Goal: Find specific page/section: Find specific page/section

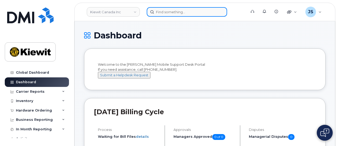
click at [193, 15] on input at bounding box center [187, 12] width 80 height 10
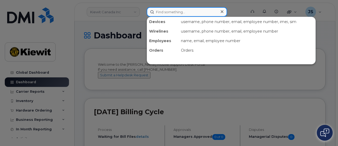
paste input "582662"
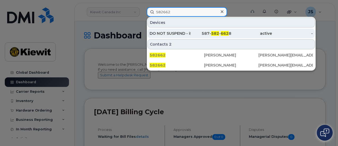
type input "582662"
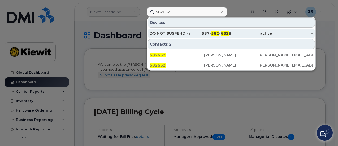
click at [192, 36] on div "587- 582 - 662 8" at bounding box center [211, 34] width 41 height 10
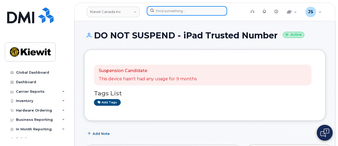
click at [188, 10] on input at bounding box center [187, 11] width 80 height 10
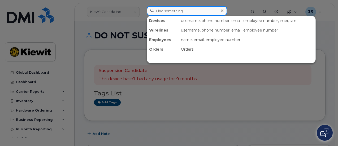
paste input "4803495583"
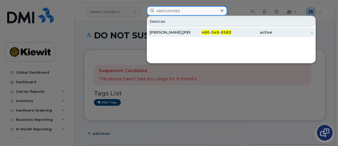
type input "4803495583"
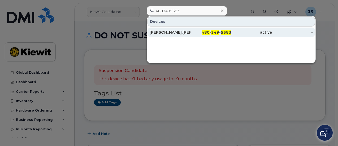
click at [198, 33] on div "480 - 349 - 5583" at bounding box center [211, 32] width 41 height 5
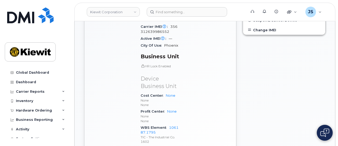
scroll to position [186, 0]
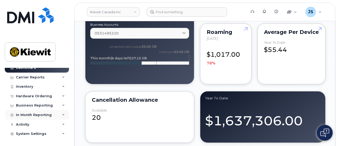
scroll to position [460, 0]
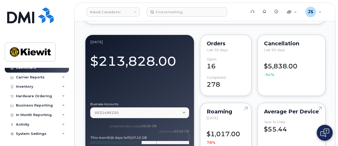
click at [58, 42] on div "Global Dashboard Dashboard Carrier Reports Monthly Billing Data Daily Data Pool…" at bounding box center [36, 73] width 72 height 146
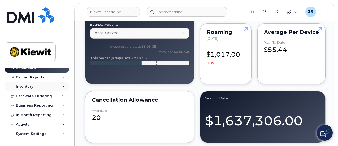
click at [62, 89] on div "Inventory" at bounding box center [37, 87] width 64 height 10
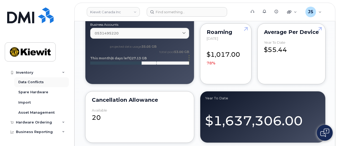
scroll to position [12, 0]
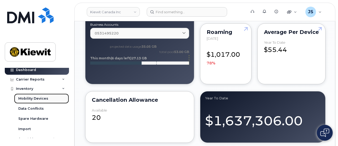
click at [48, 99] on link "Mobility Devices" at bounding box center [41, 99] width 55 height 10
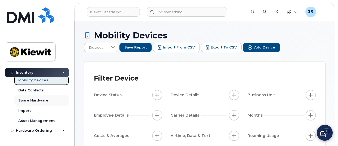
scroll to position [39, 0]
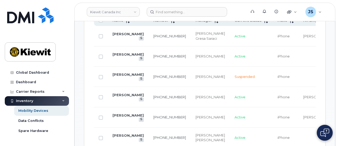
scroll to position [345, 0]
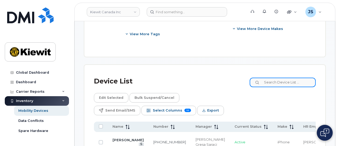
click at [285, 78] on input at bounding box center [283, 83] width 66 height 10
paste input "582662"
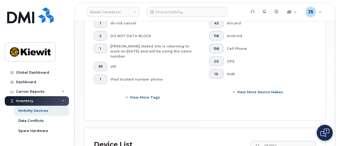
scroll to position [299, 0]
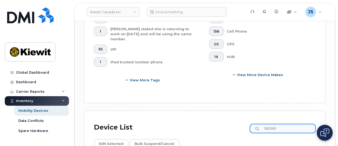
drag, startPoint x: 256, startPoint y: 76, endPoint x: 252, endPoint y: 75, distance: 4.3
click at [252, 121] on div "Device List 582662" at bounding box center [205, 128] width 222 height 14
paste input "[PERSON_NAME]"
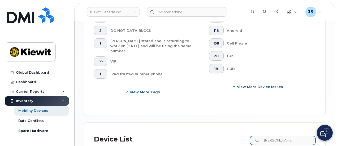
scroll to position [283, 0]
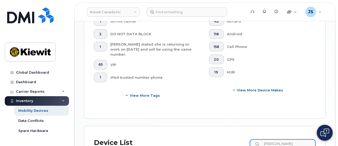
click at [280, 139] on input "[PERSON_NAME]" at bounding box center [283, 144] width 66 height 10
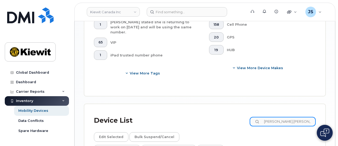
scroll to position [337, 0]
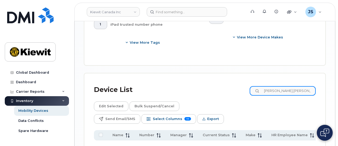
click at [295, 86] on input "Mary.Romero" at bounding box center [283, 91] width 66 height 10
drag, startPoint x: 295, startPoint y: 42, endPoint x: 250, endPoint y: 39, distance: 45.2
click at [250, 83] on div "Device List Mary.Romero" at bounding box center [205, 90] width 222 height 14
paste input "4803495583"
type input "4803495583"
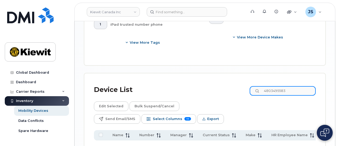
drag, startPoint x: 294, startPoint y: 40, endPoint x: 297, endPoint y: 41, distance: 4.0
click at [294, 86] on input "4803495583" at bounding box center [283, 91] width 66 height 10
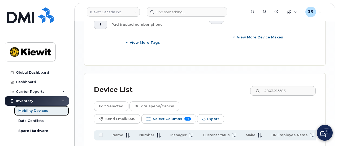
click at [27, 112] on div "Mobility Devices" at bounding box center [33, 111] width 30 height 5
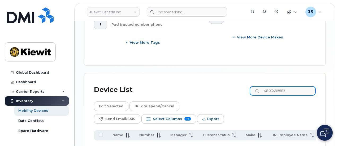
click at [297, 86] on input "4803495583" at bounding box center [283, 91] width 66 height 10
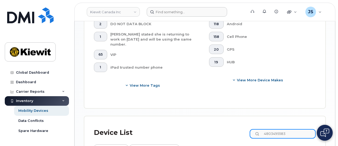
scroll to position [257, 0]
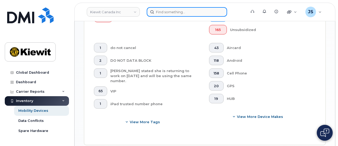
click at [221, 13] on div at bounding box center [187, 12] width 80 height 10
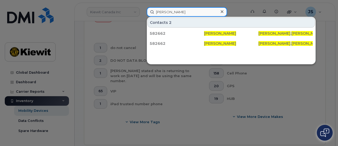
type input "mary romero"
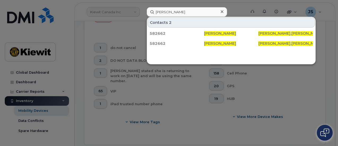
click at [221, 12] on icon at bounding box center [222, 12] width 3 height 4
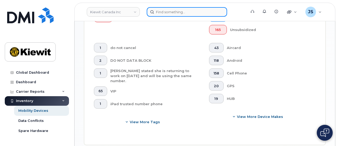
click at [191, 11] on input at bounding box center [187, 12] width 80 height 10
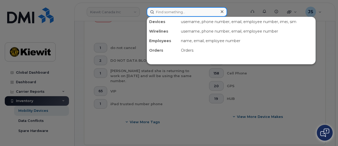
paste input "4803495583"
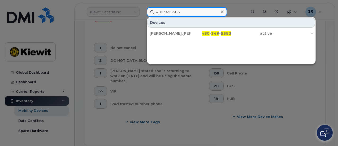
drag, startPoint x: 183, startPoint y: 12, endPoint x: 139, endPoint y: 12, distance: 44.3
click at [143, 12] on div "4803495583 Devices Mary.Romero 480 - 349 - 5583 active -" at bounding box center [195, 12] width 105 height 10
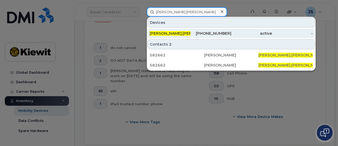
type input "mary.romero"
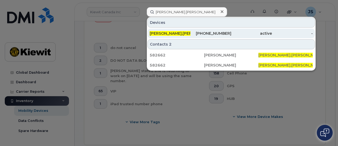
click at [159, 35] on div "Mary.Romero" at bounding box center [170, 33] width 41 height 5
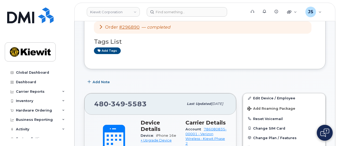
scroll to position [106, 0]
